Goal: Complete application form

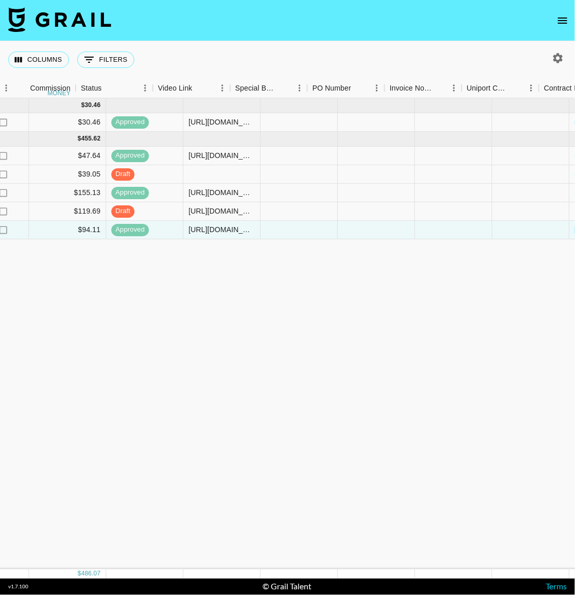
scroll to position [0, 1134]
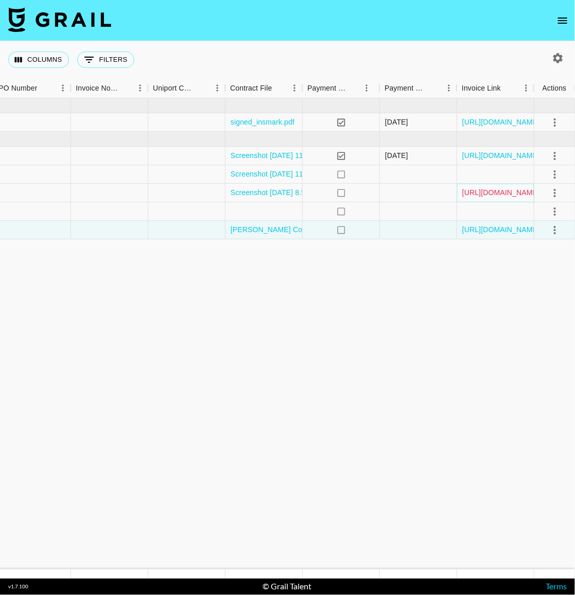
click at [490, 192] on link "[URL][DOMAIN_NAME]" at bounding box center [501, 192] width 78 height 10
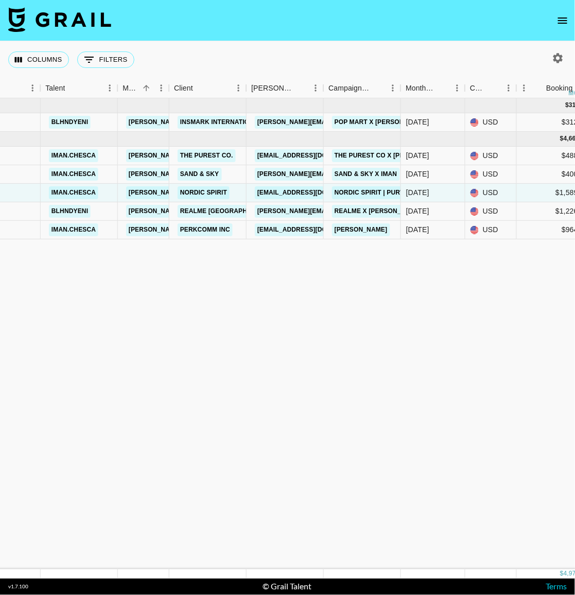
scroll to position [0, 172]
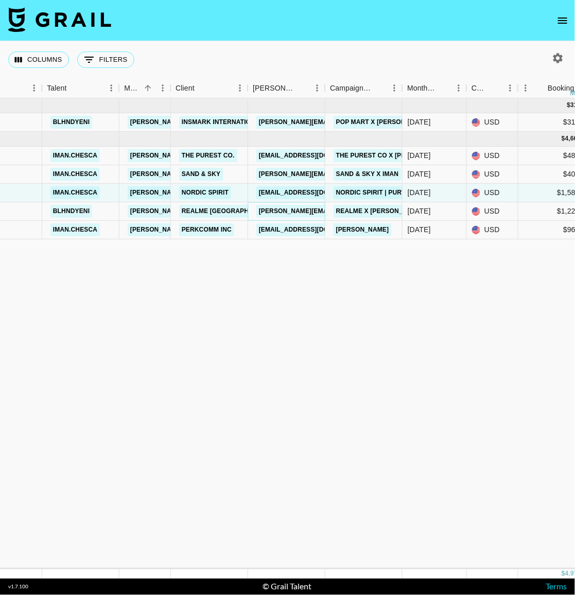
click at [258, 213] on link "[PERSON_NAME][EMAIL_ADDRESS][DOMAIN_NAME]" at bounding box center [340, 211] width 168 height 13
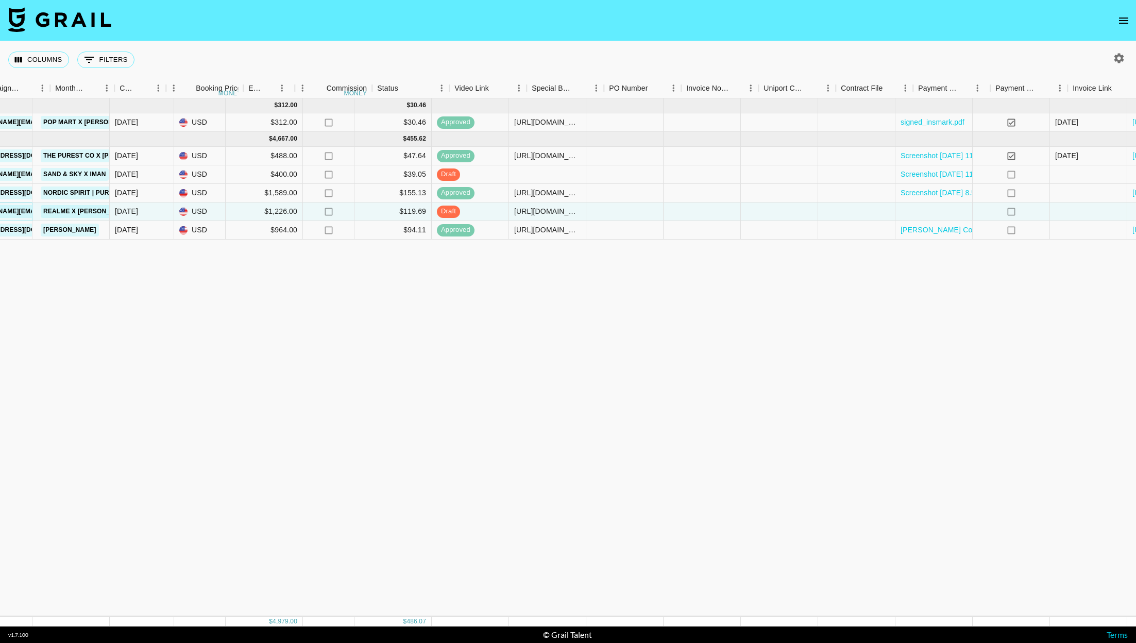
scroll to position [0, 574]
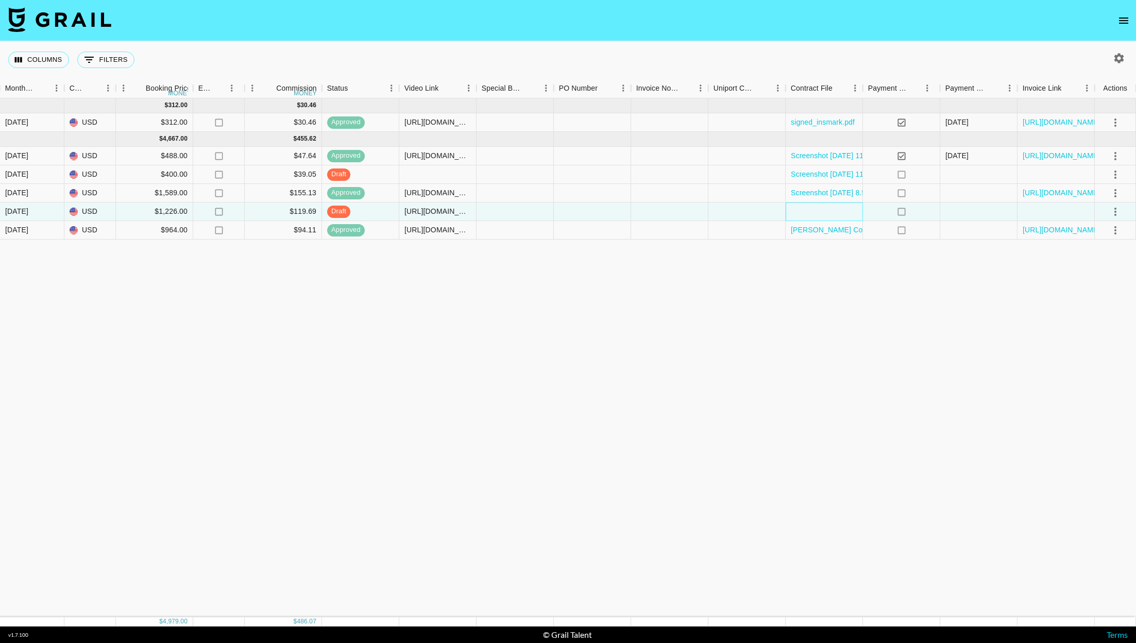
click at [575, 211] on div at bounding box center [823, 211] width 77 height 19
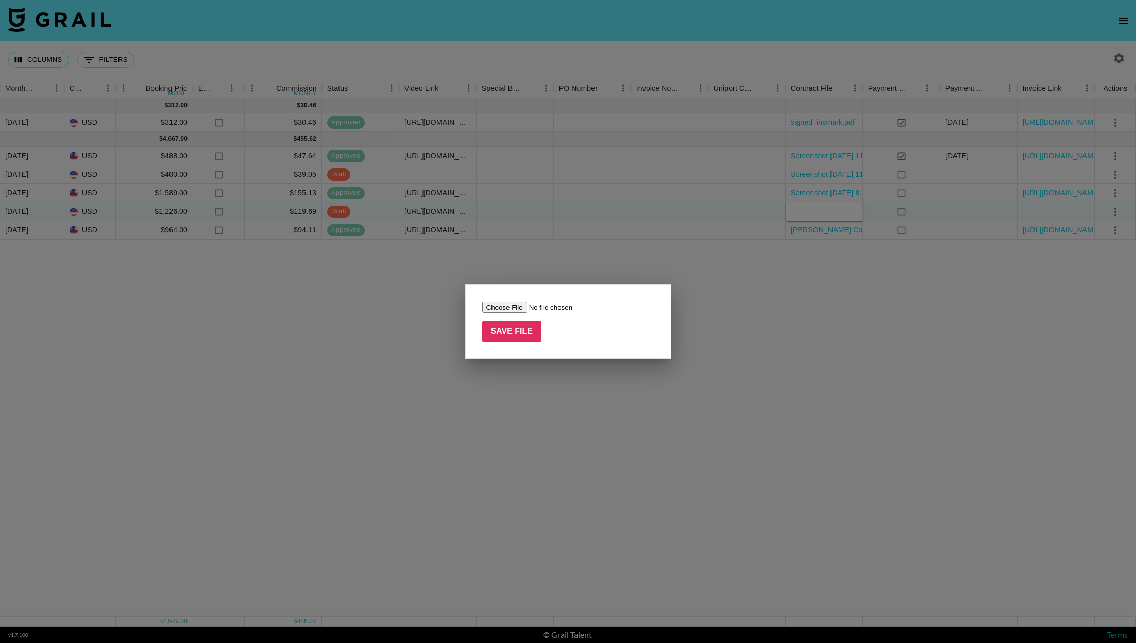
click at [575, 243] on div at bounding box center [568, 321] width 1136 height 643
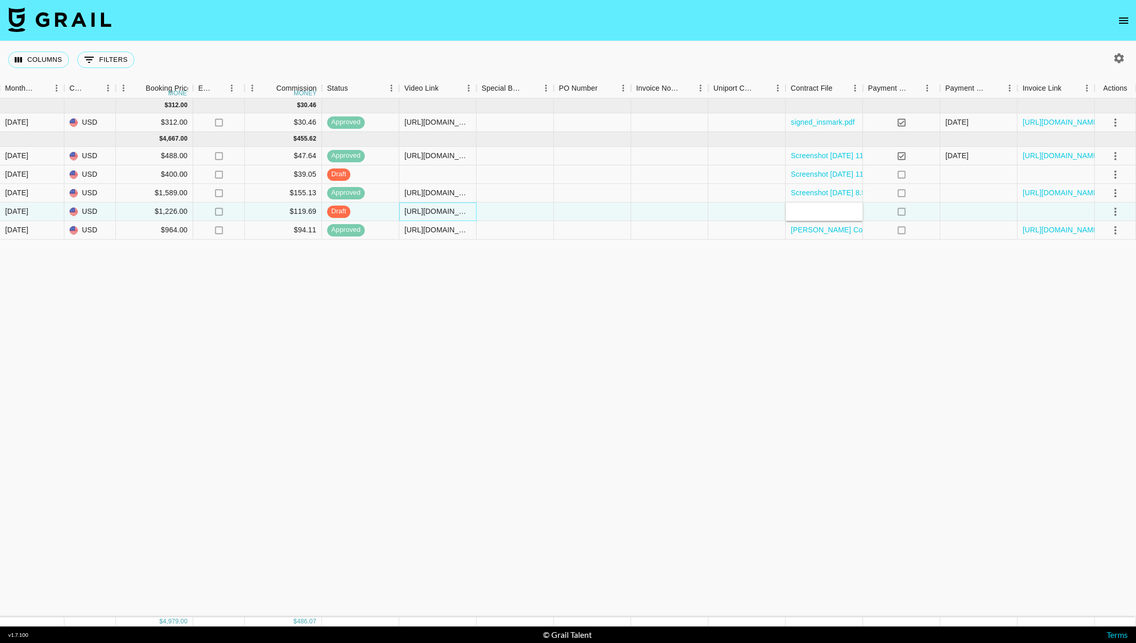
click at [447, 212] on div "[URL][DOMAIN_NAME]" at bounding box center [437, 211] width 66 height 10
click at [447, 212] on input "[URL][DOMAIN_NAME]" at bounding box center [438, 211] width 76 height 8
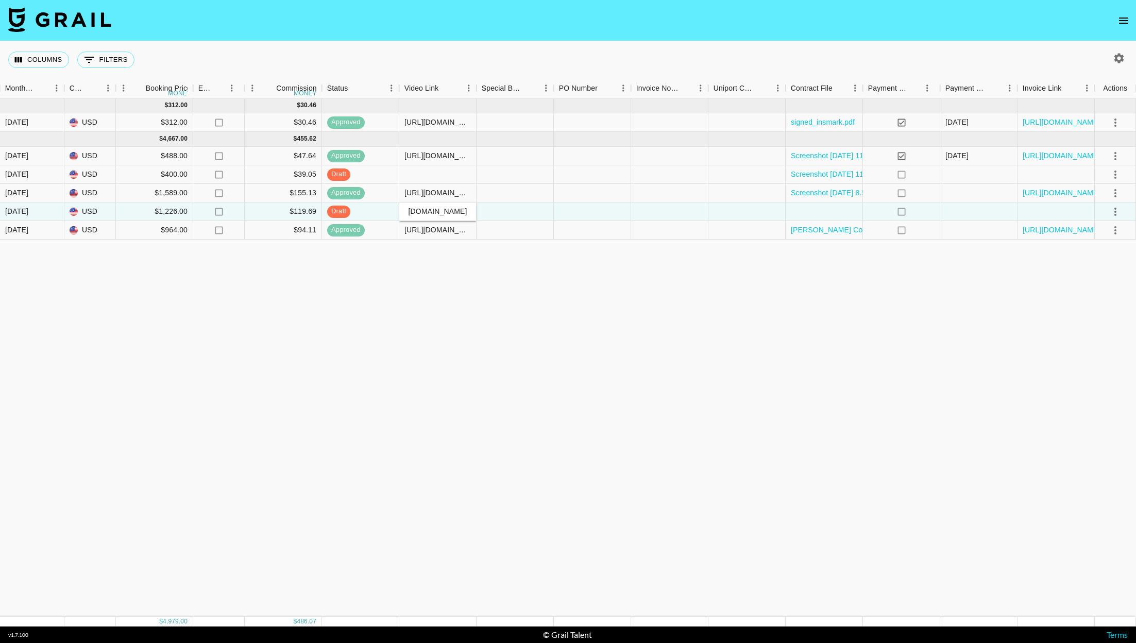
type input "[URL][DOMAIN_NAME]"
click at [482, 328] on div "[DATE] ( 1 ) $ 312.00 $ 30.46 recfms3UEIVEQ6Bjp blhndyeni [PERSON_NAME][EMAIL_A…" at bounding box center [281, 357] width 1710 height 519
click at [575, 210] on div at bounding box center [823, 211] width 77 height 19
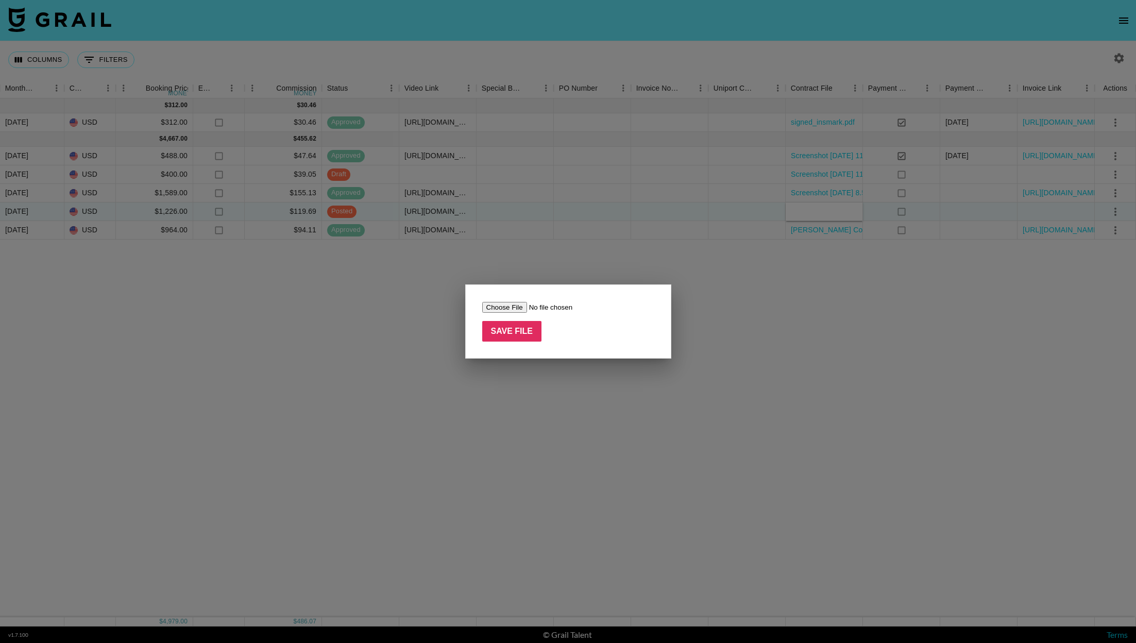
click at [508, 310] on input "file" at bounding box center [547, 307] width 130 height 11
type input "C:\fakepath\[PERSON_NAME] Contract-2 (1).pdf"
click at [517, 329] on input "Save File" at bounding box center [512, 331] width 60 height 21
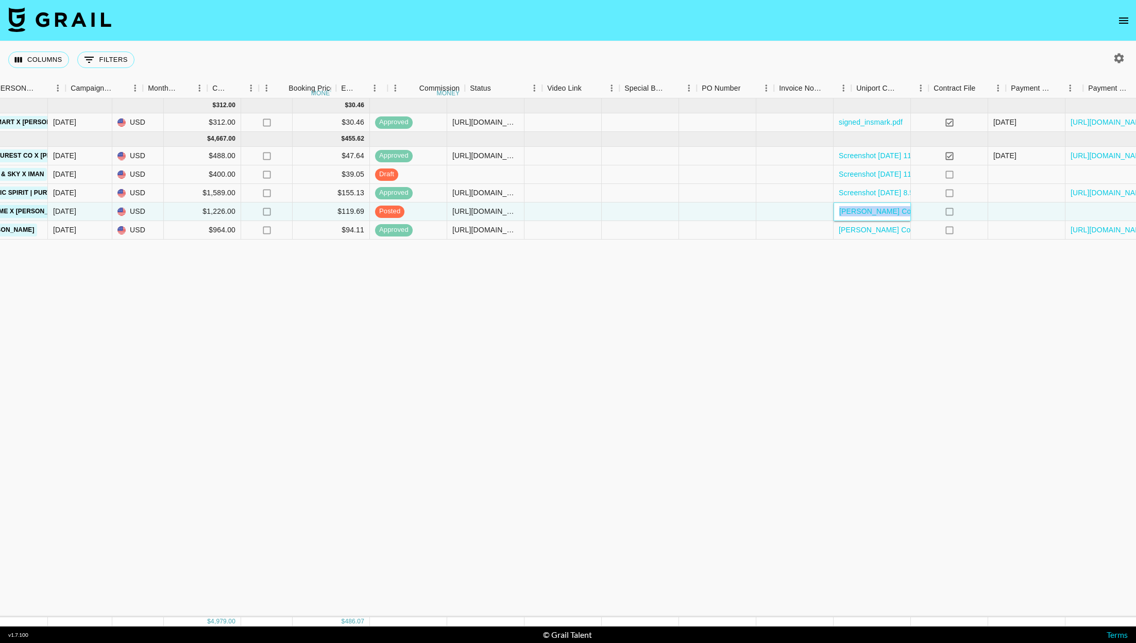
scroll to position [0, 574]
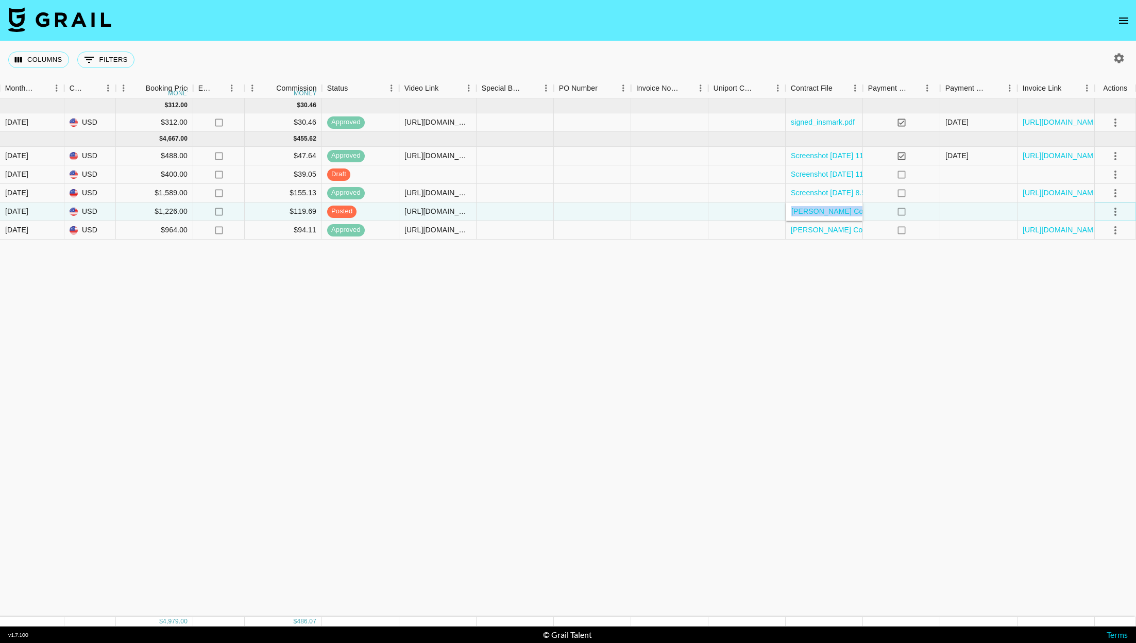
click at [575, 215] on icon "select merge strategy" at bounding box center [1115, 211] width 12 height 12
click at [575, 303] on div "Approve" at bounding box center [1092, 307] width 31 height 12
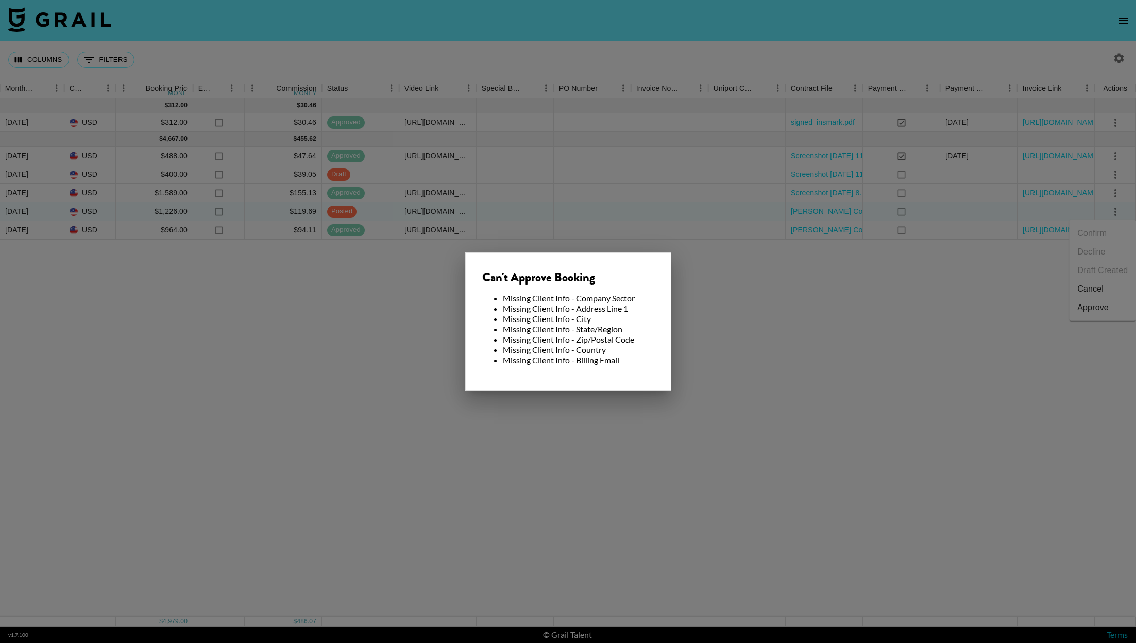
click at [575, 284] on div at bounding box center [568, 321] width 1136 height 643
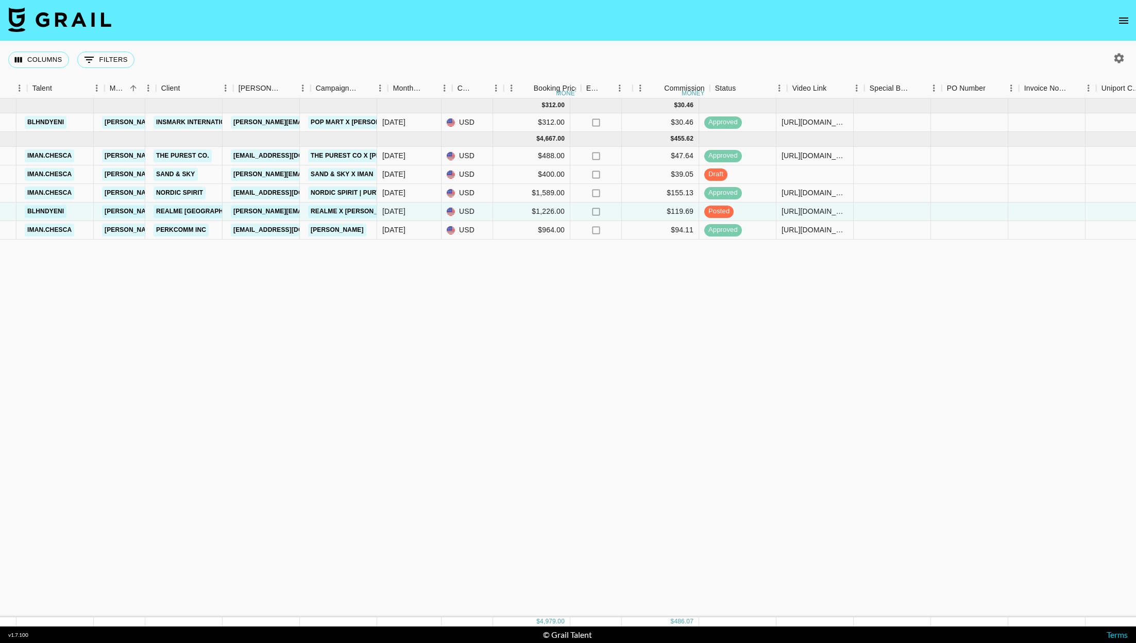
scroll to position [0, 186]
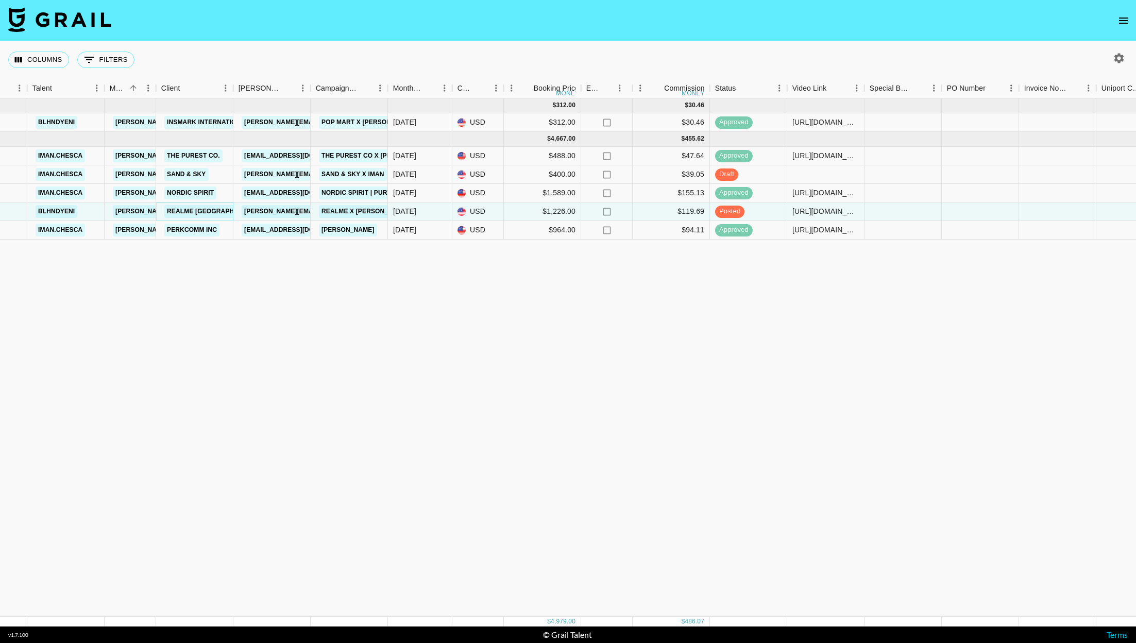
click at [208, 210] on link "RealMe [GEOGRAPHIC_DATA]" at bounding box center [214, 211] width 101 height 13
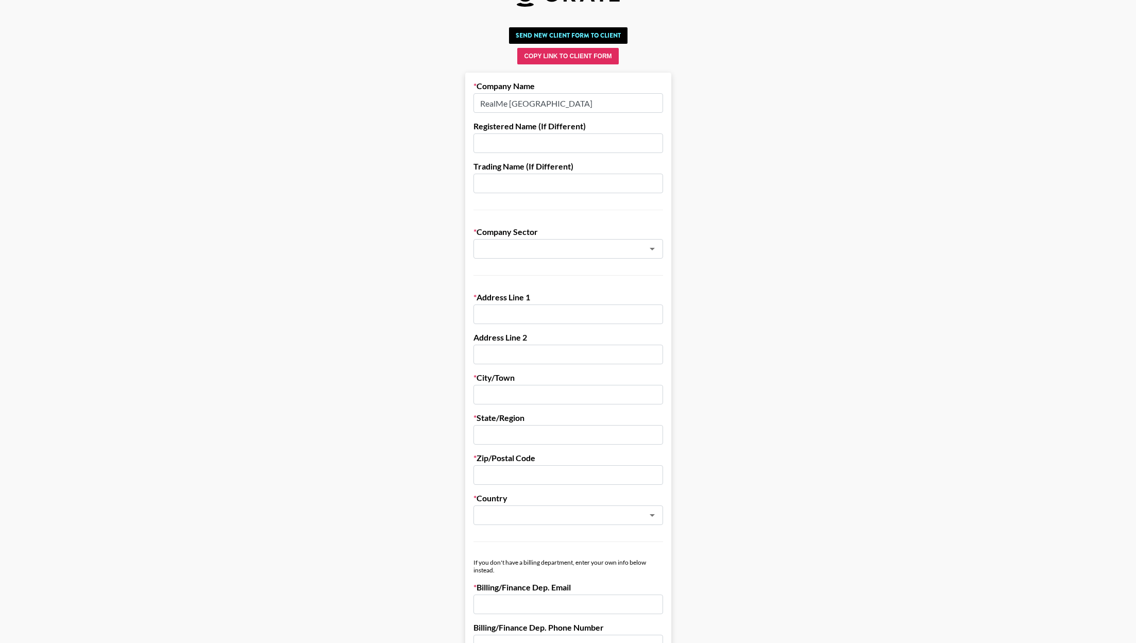
scroll to position [40, 0]
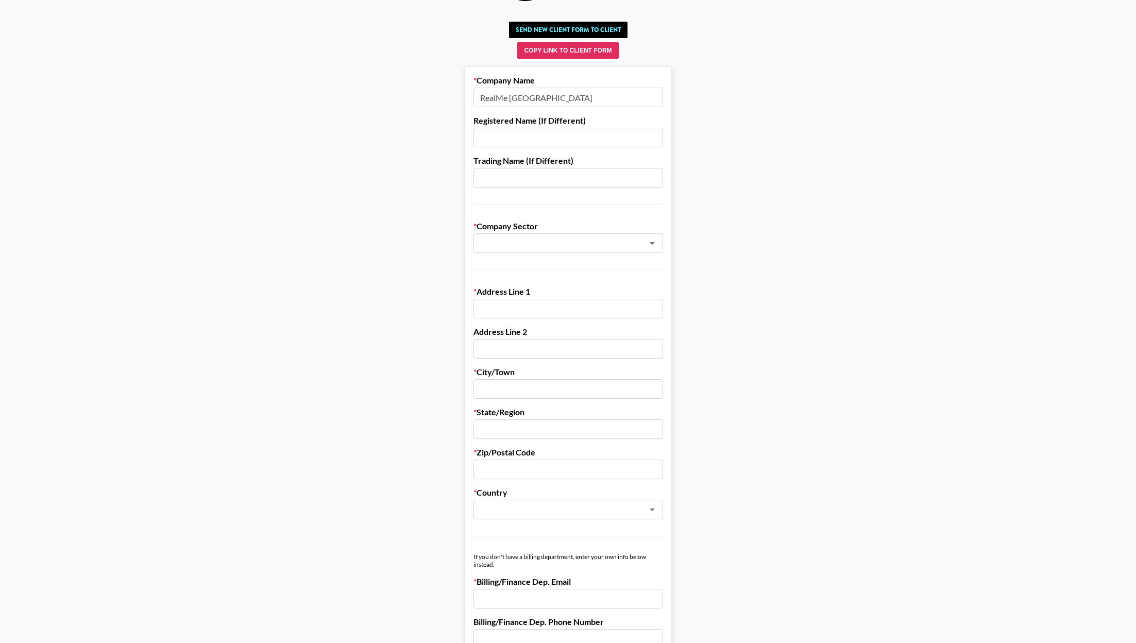
click at [547, 304] on input "text" at bounding box center [568, 309] width 190 height 20
paste input "Unit 409-411 Freluz Commercial Bldg. Jose Abad Santos Avenue Dolores, City of S…"
type input "Unit 409-411 Freluz Commercial Bldg. Jose Abad Santos Avenue Dolores, City of S…"
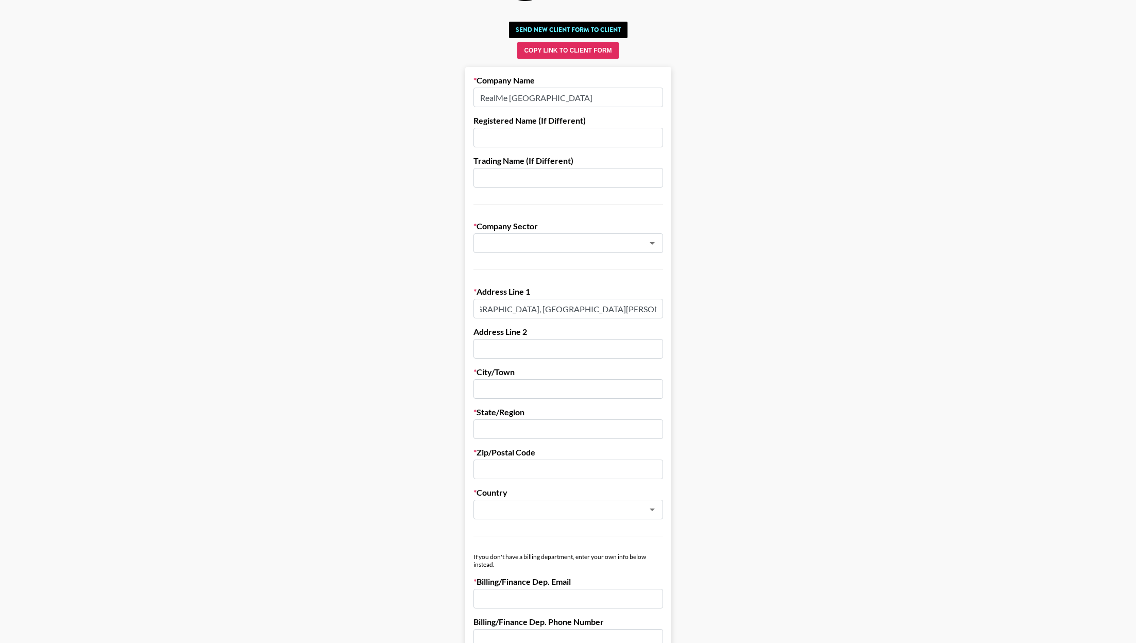
click at [532, 384] on input "text" at bounding box center [568, 389] width 190 height 20
type input "San Fernando"
drag, startPoint x: 616, startPoint y: 308, endPoint x: 728, endPoint y: 306, distance: 111.3
click at [728, 307] on main "Send New Client Form to Client Copy Link to Client Form Company Name RealMe Phi…" at bounding box center [567, 548] width 1119 height 1061
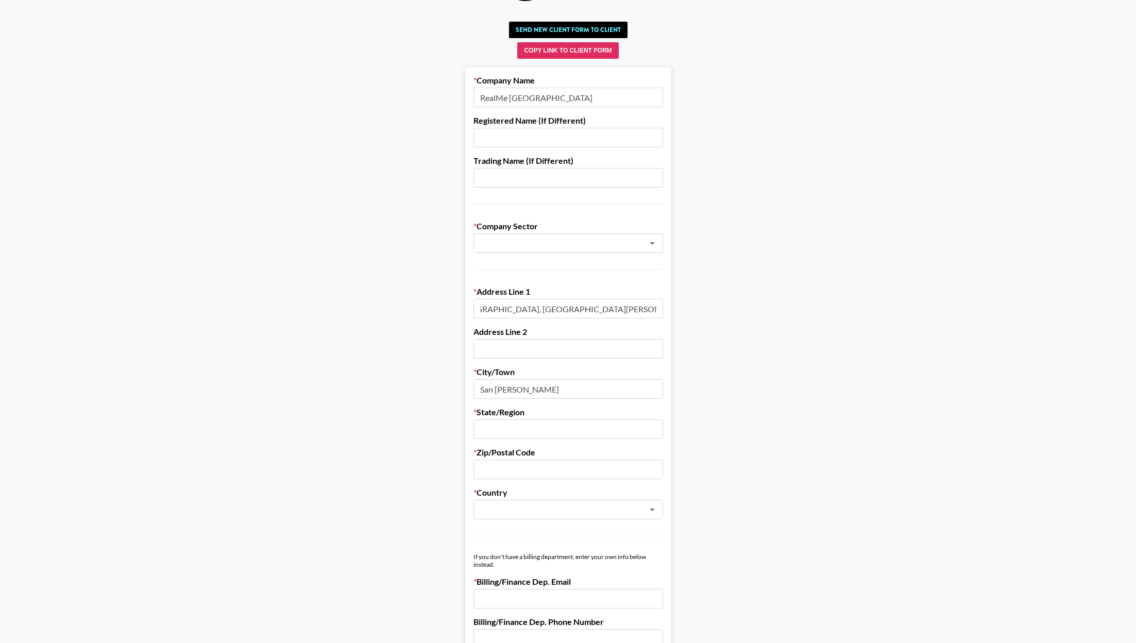
click at [617, 319] on form "Company Name RealMe Philippines Registered Name (If Different) Trading Name (If…" at bounding box center [568, 573] width 206 height 1012
drag, startPoint x: 619, startPoint y: 309, endPoint x: 690, endPoint y: 314, distance: 71.2
click at [690, 310] on main "Send New Client Form to Client Copy Link to Client Form Company Name RealMe Phi…" at bounding box center [567, 548] width 1119 height 1061
click at [587, 421] on input "text" at bounding box center [568, 429] width 190 height 20
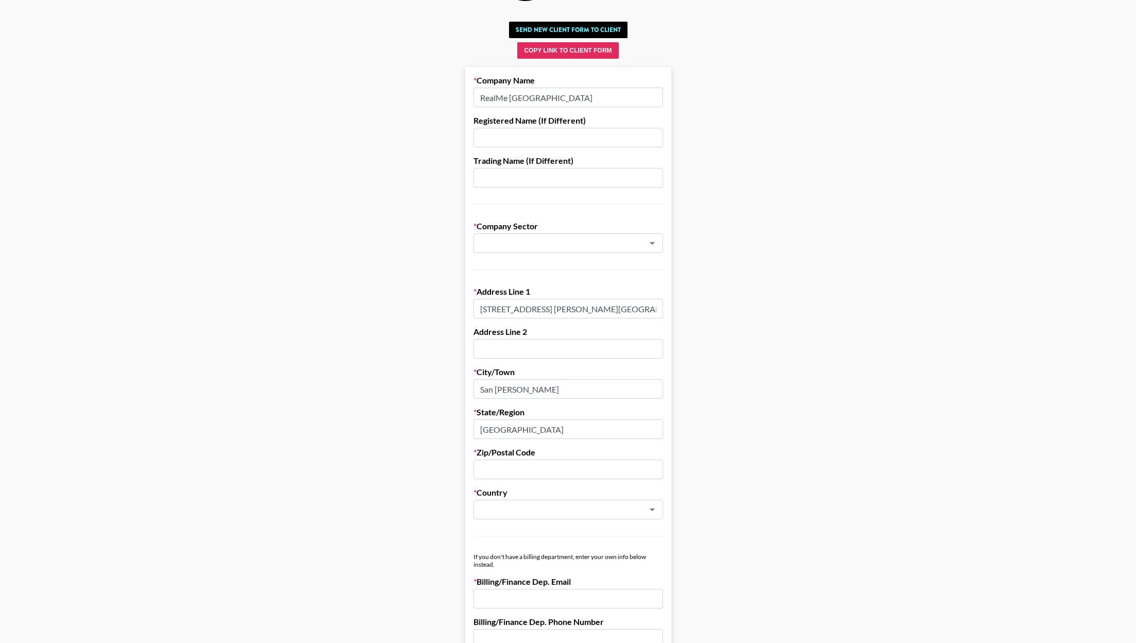
type input "Pampanga"
drag, startPoint x: 614, startPoint y: 311, endPoint x: 769, endPoint y: 316, distance: 155.1
click at [769, 316] on main "Send New Client Form to Client Copy Link to Client Form Company Name RealMe Phi…" at bounding box center [567, 548] width 1119 height 1061
click at [637, 314] on input "Unit 409-411 Freluz Commercial Bldg. Jose Abad Santos Avenue Dolores, City of S…" at bounding box center [568, 309] width 190 height 20
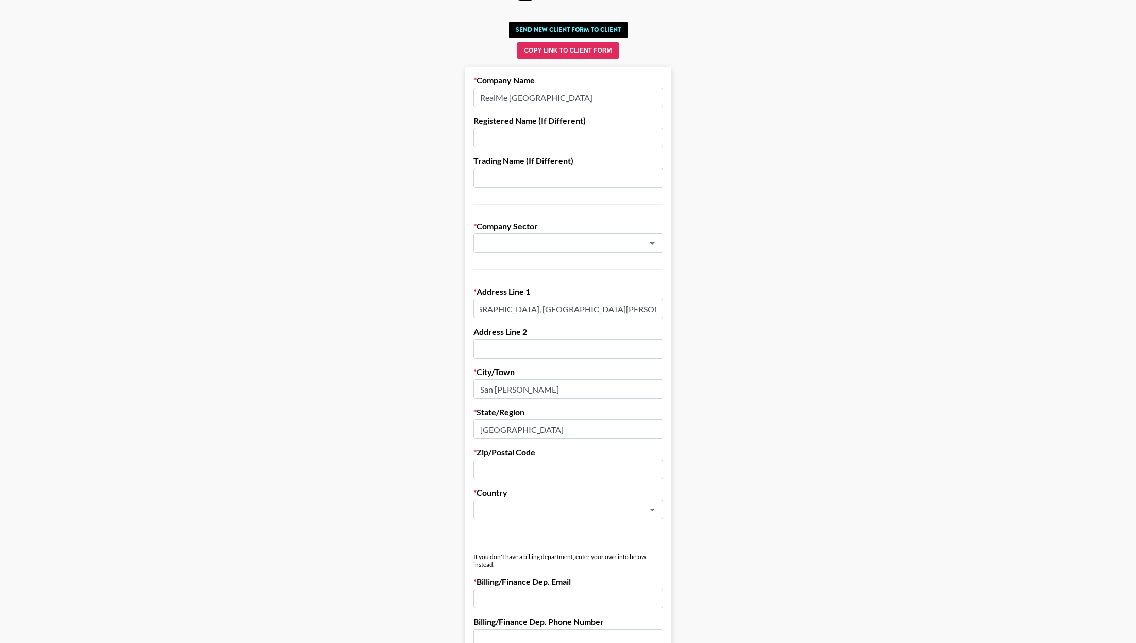
scroll to position [0, 0]
click at [522, 246] on input "text" at bounding box center [554, 243] width 150 height 12
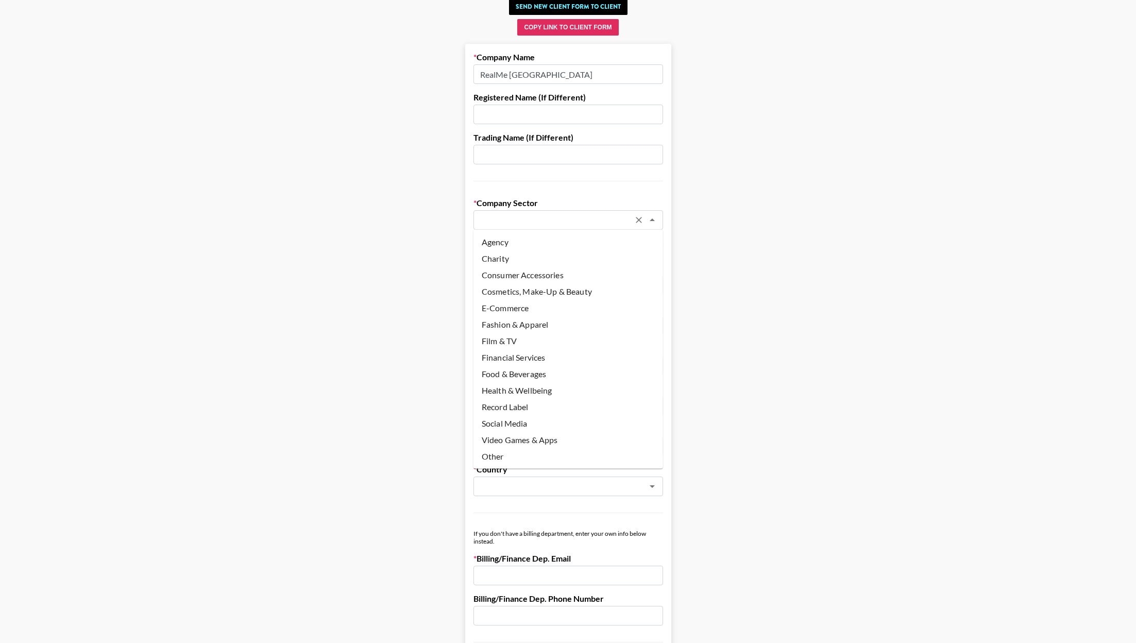
scroll to position [68, 0]
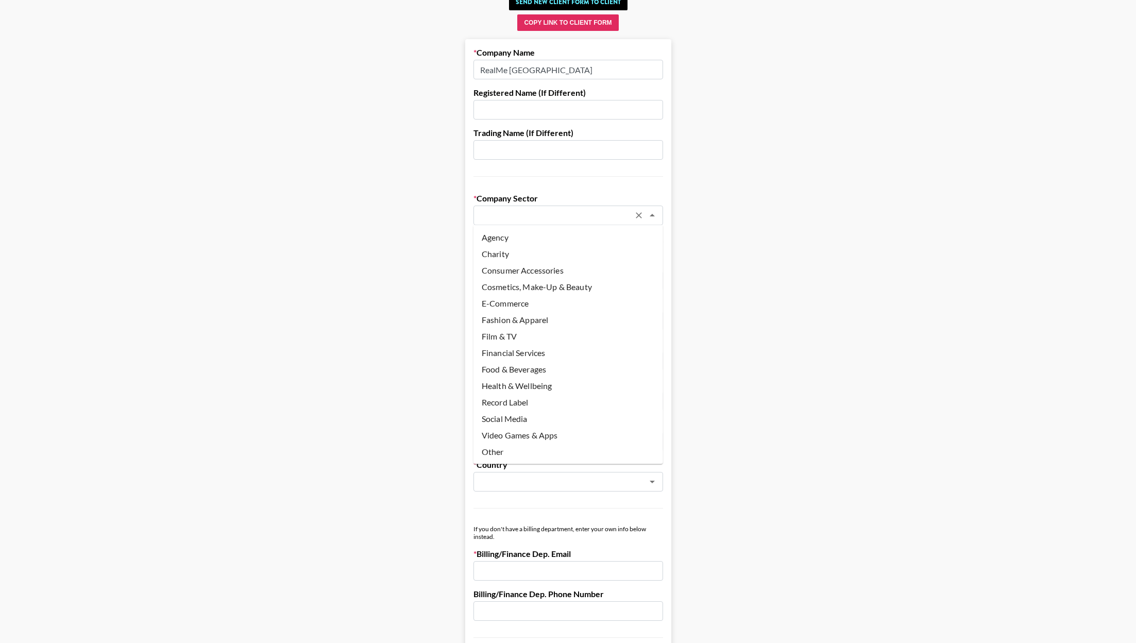
click at [521, 448] on li "Other" at bounding box center [568, 451] width 190 height 16
type input "Other"
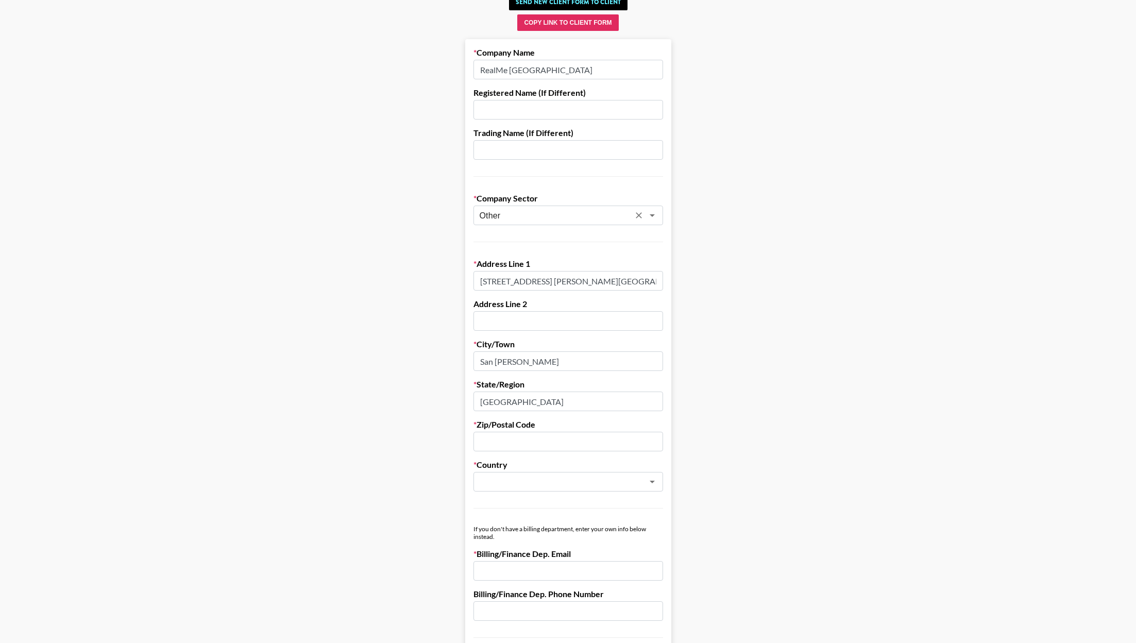
scroll to position [93, 0]
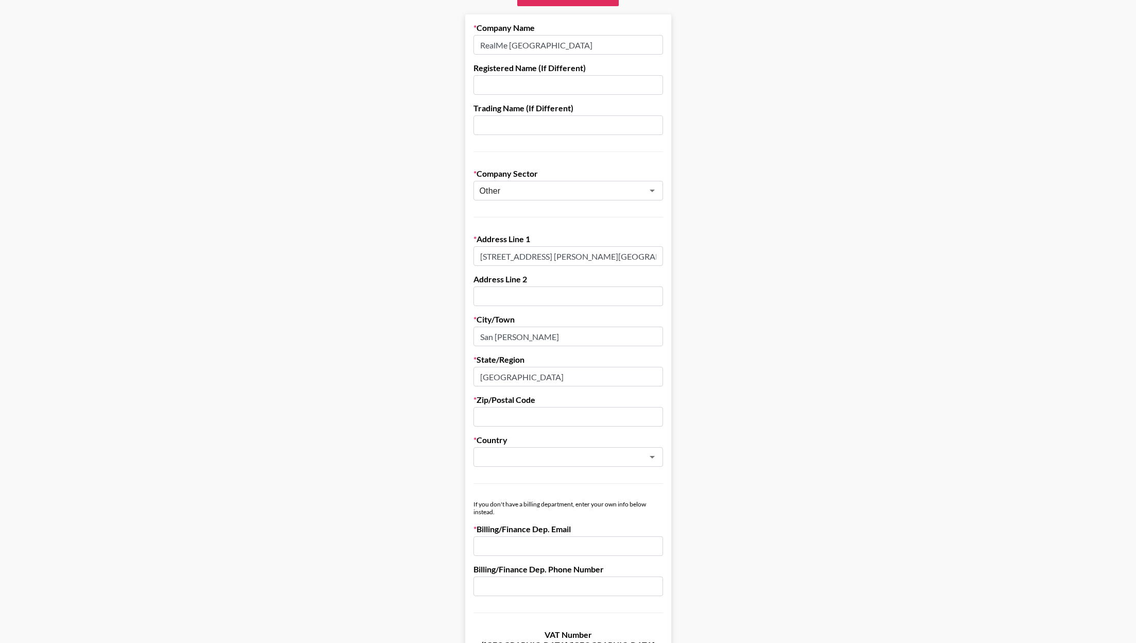
click at [520, 419] on input "text" at bounding box center [568, 417] width 190 height 20
click at [517, 449] on div "​" at bounding box center [568, 457] width 190 height 20
type input "2000"
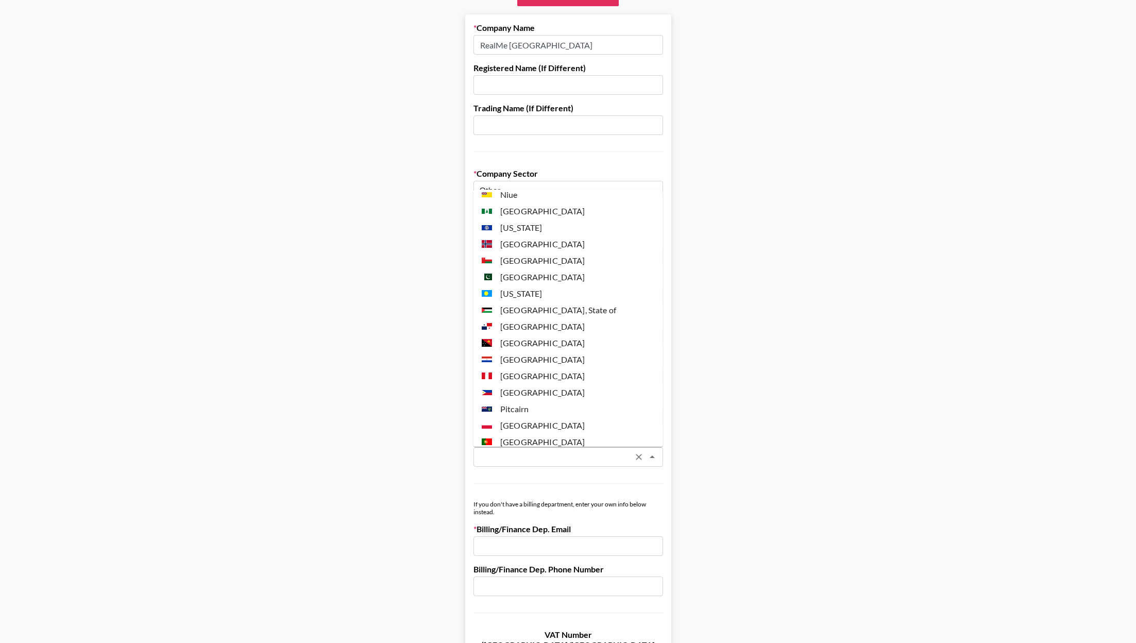
scroll to position [2760, 0]
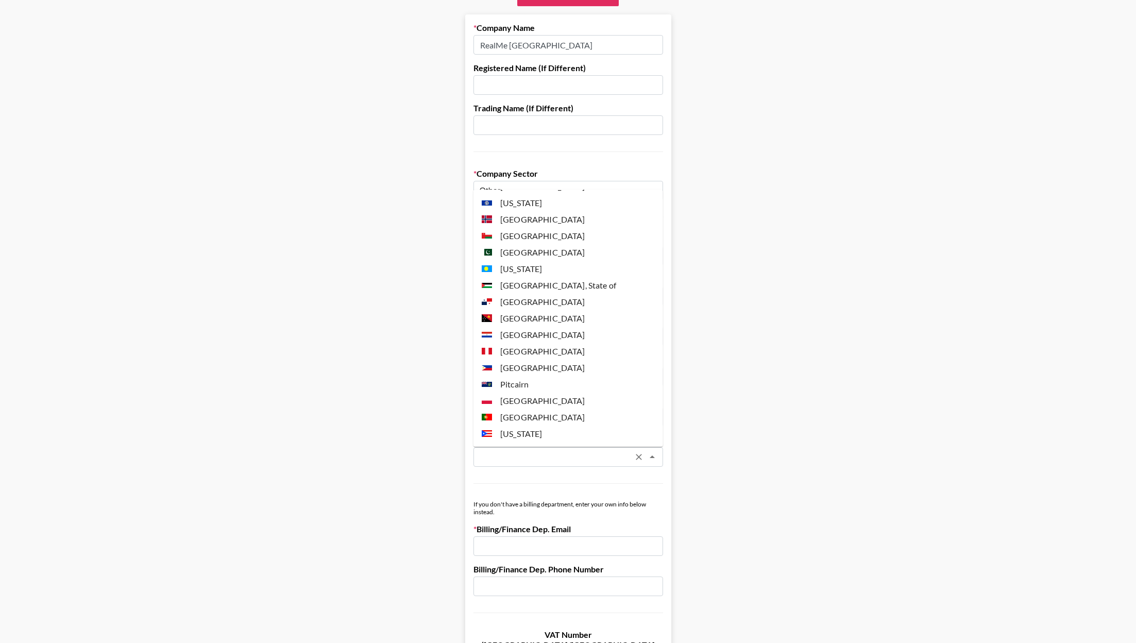
click at [529, 359] on li "Philippines" at bounding box center [568, 367] width 190 height 16
type input "Philippines"
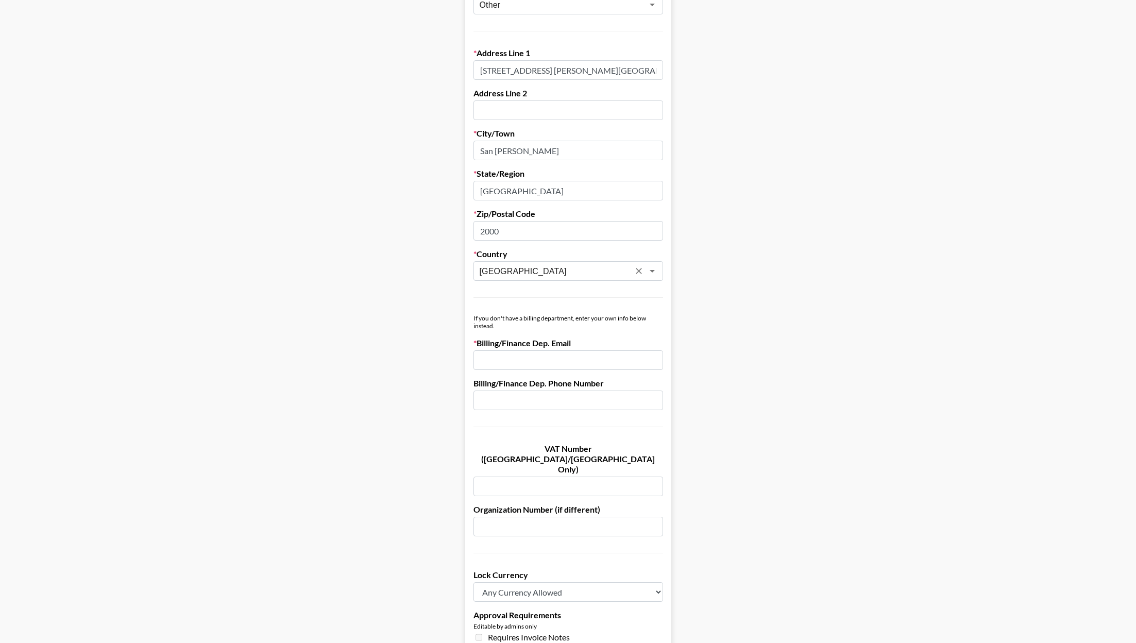
scroll to position [299, 0]
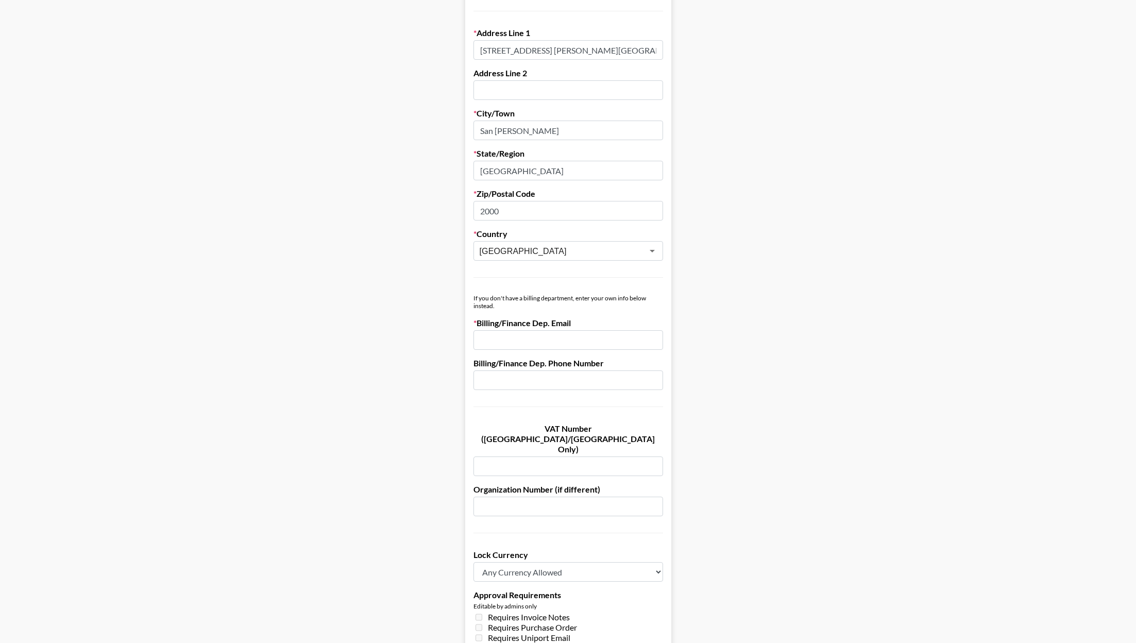
click at [523, 342] on input "email" at bounding box center [568, 340] width 190 height 20
paste input "[PERSON_NAME][EMAIL_ADDRESS][DOMAIN_NAME]"
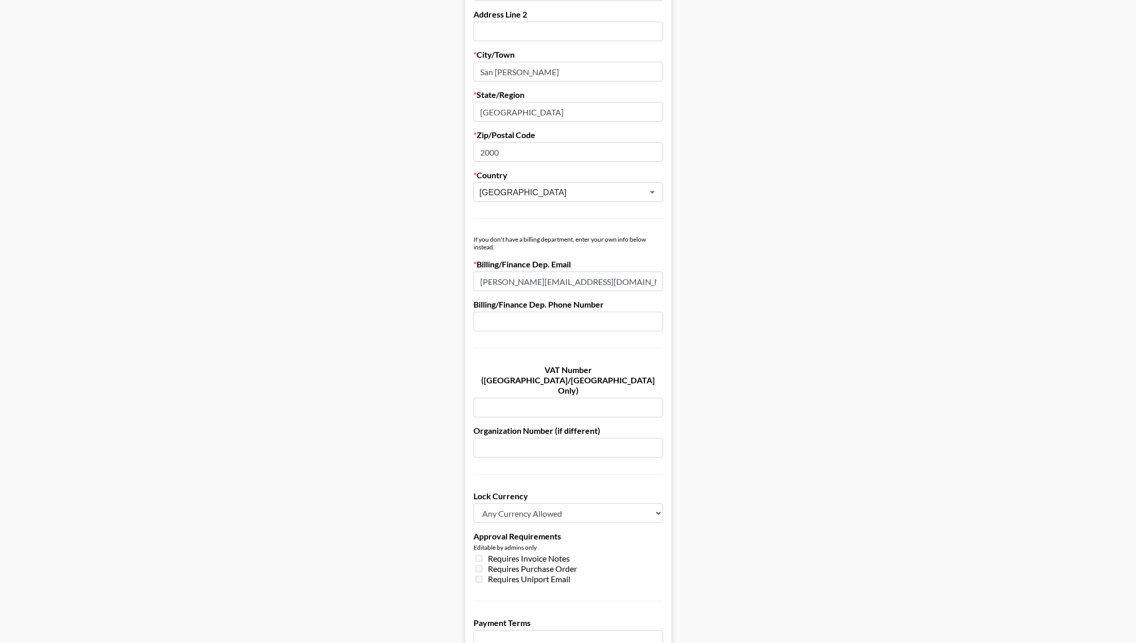
scroll to position [362, 0]
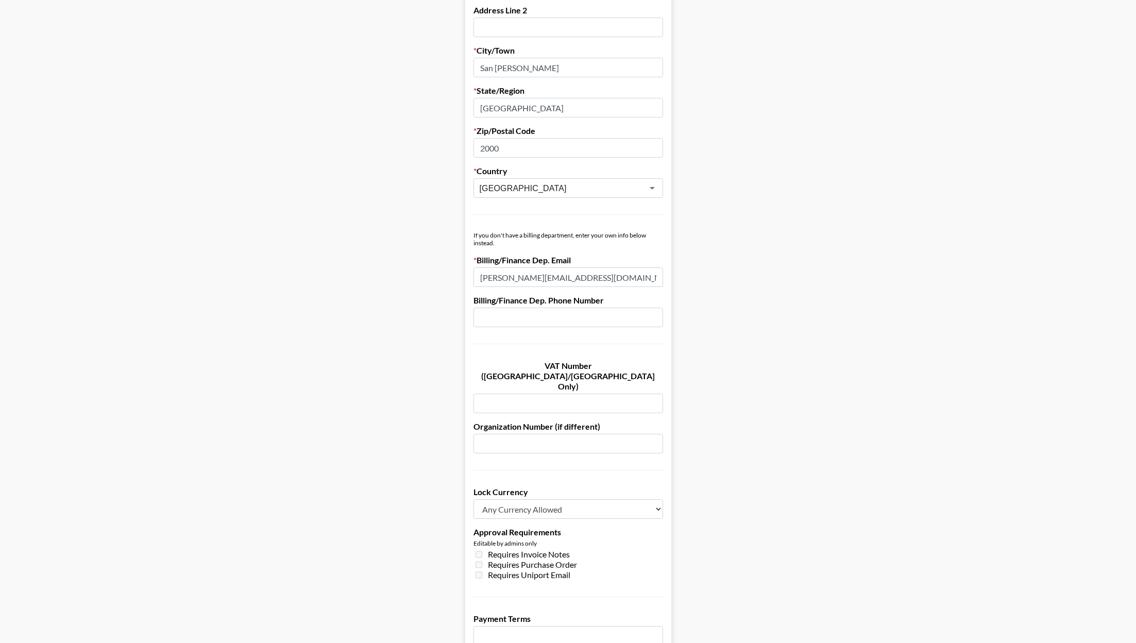
click at [482, 279] on input "[PERSON_NAME][EMAIL_ADDRESS][DOMAIN_NAME]" at bounding box center [568, 277] width 190 height 20
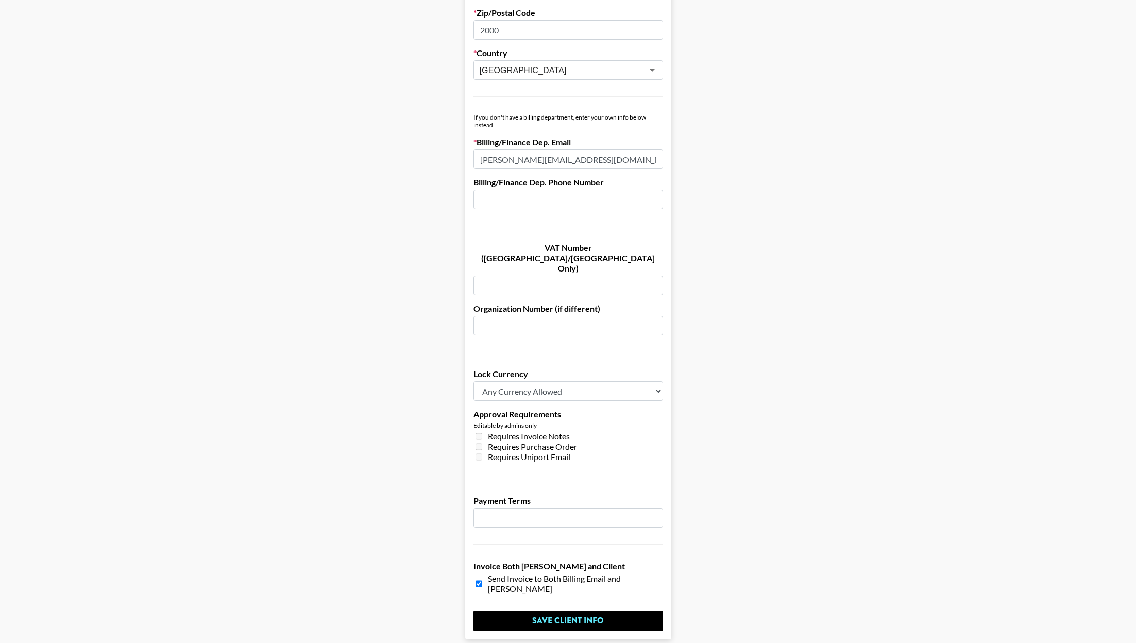
scroll to position [511, 0]
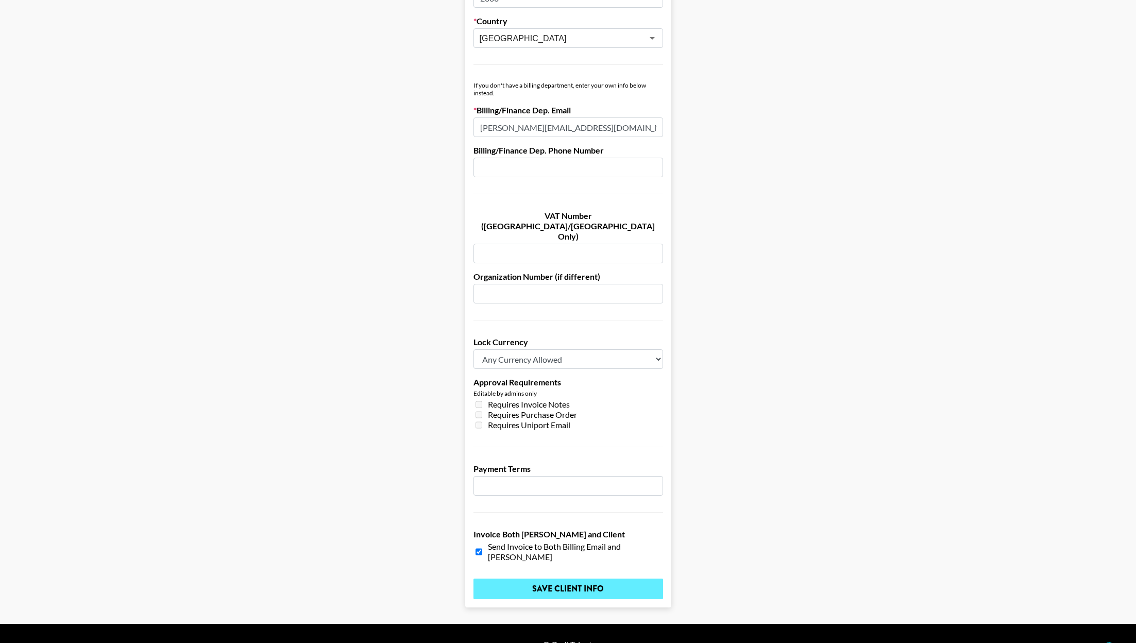
type input "[PERSON_NAME][EMAIL_ADDRESS][DOMAIN_NAME]"
click at [536, 578] on input "Save Client Info" at bounding box center [568, 588] width 190 height 21
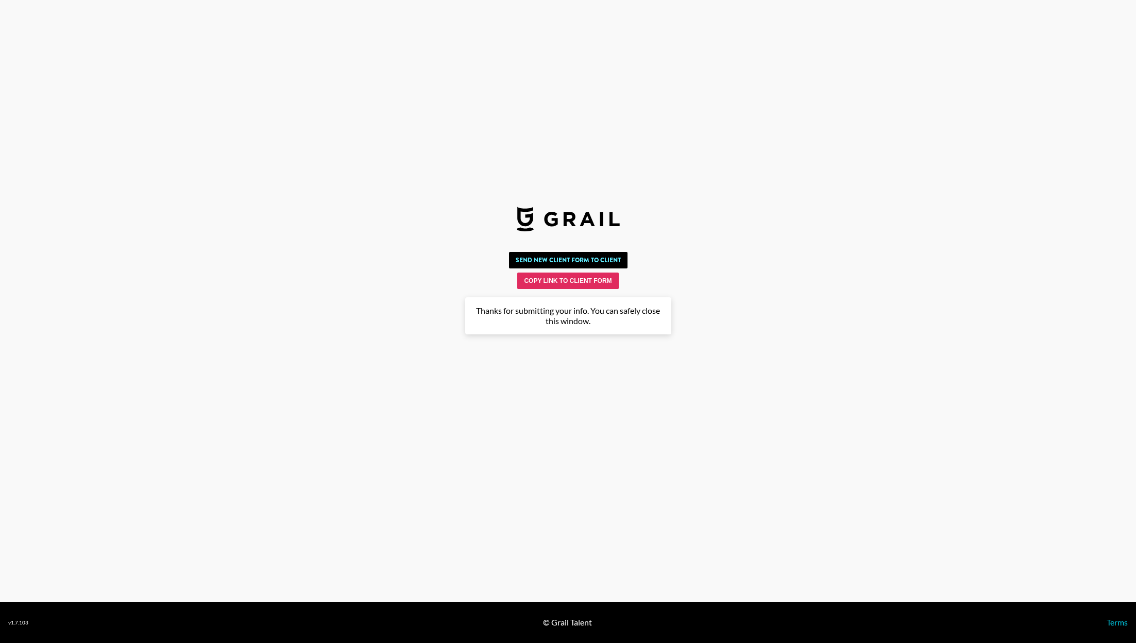
scroll to position [0, 0]
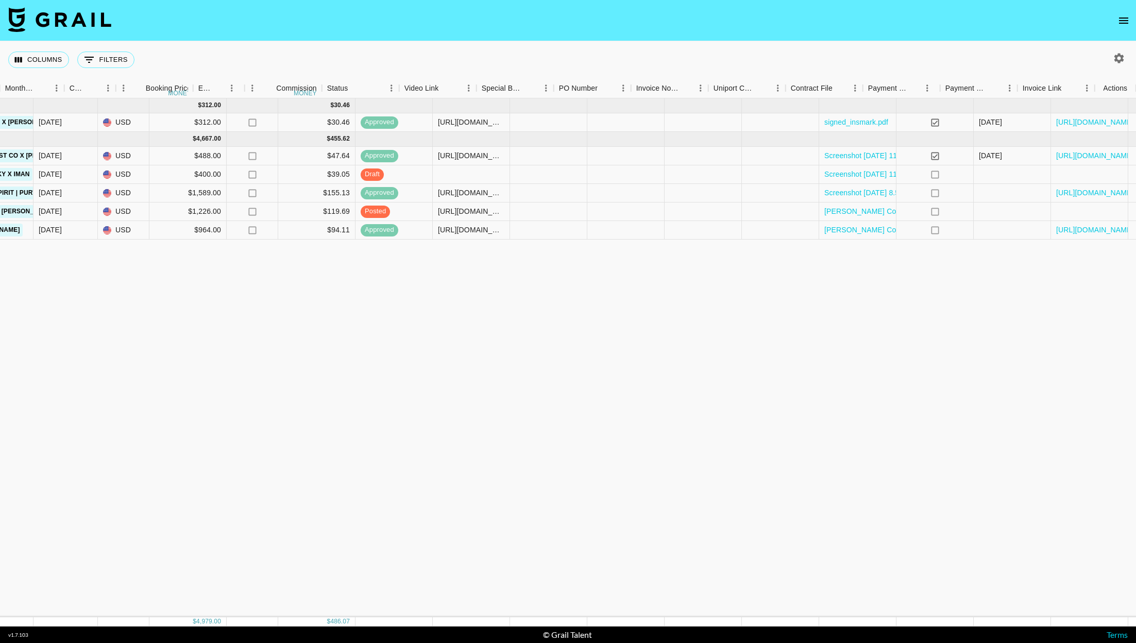
scroll to position [0, 574]
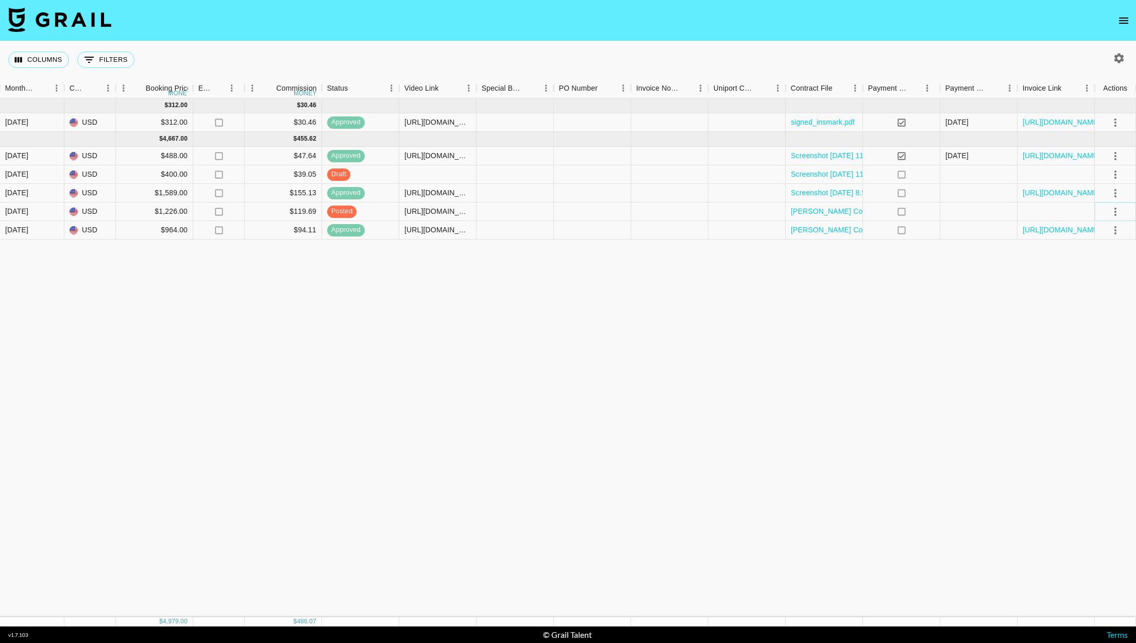
click at [1117, 207] on icon "select merge strategy" at bounding box center [1115, 211] width 12 height 12
click at [1092, 301] on div "Approve" at bounding box center [1092, 307] width 31 height 12
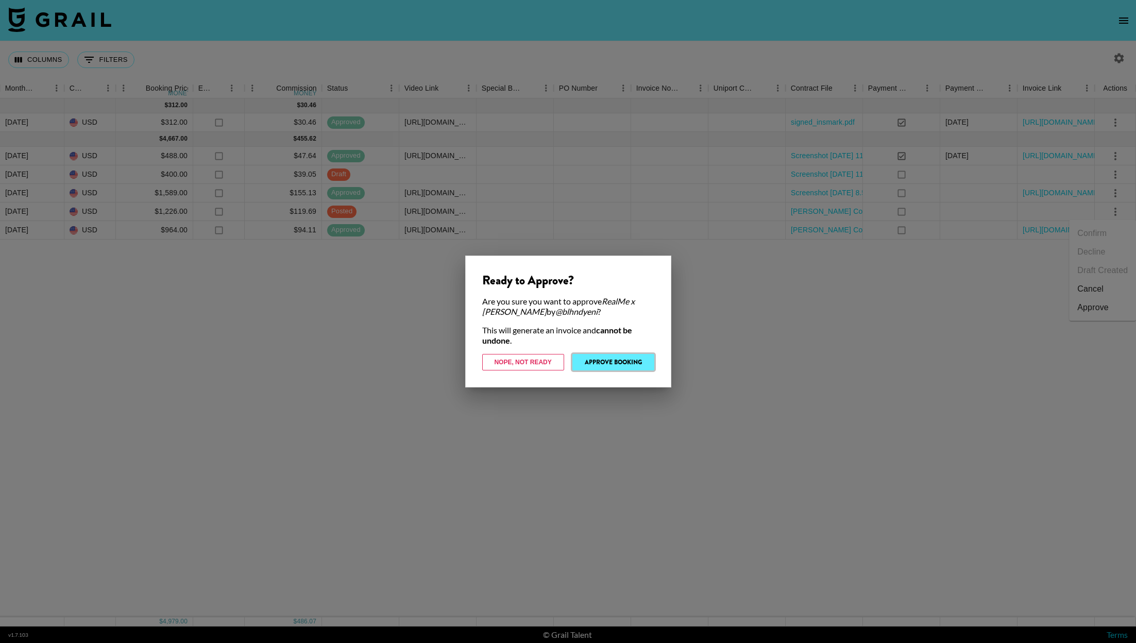
click at [620, 368] on button "Approve Booking" at bounding box center [613, 362] width 82 height 16
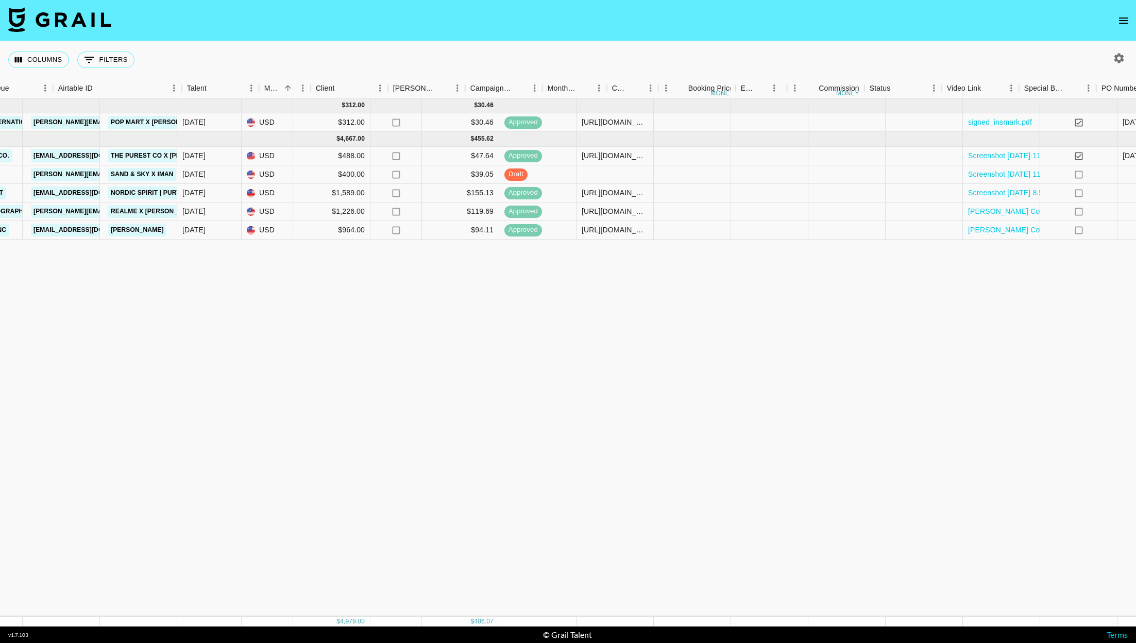
scroll to position [0, 0]
